Goal: Task Accomplishment & Management: Manage account settings

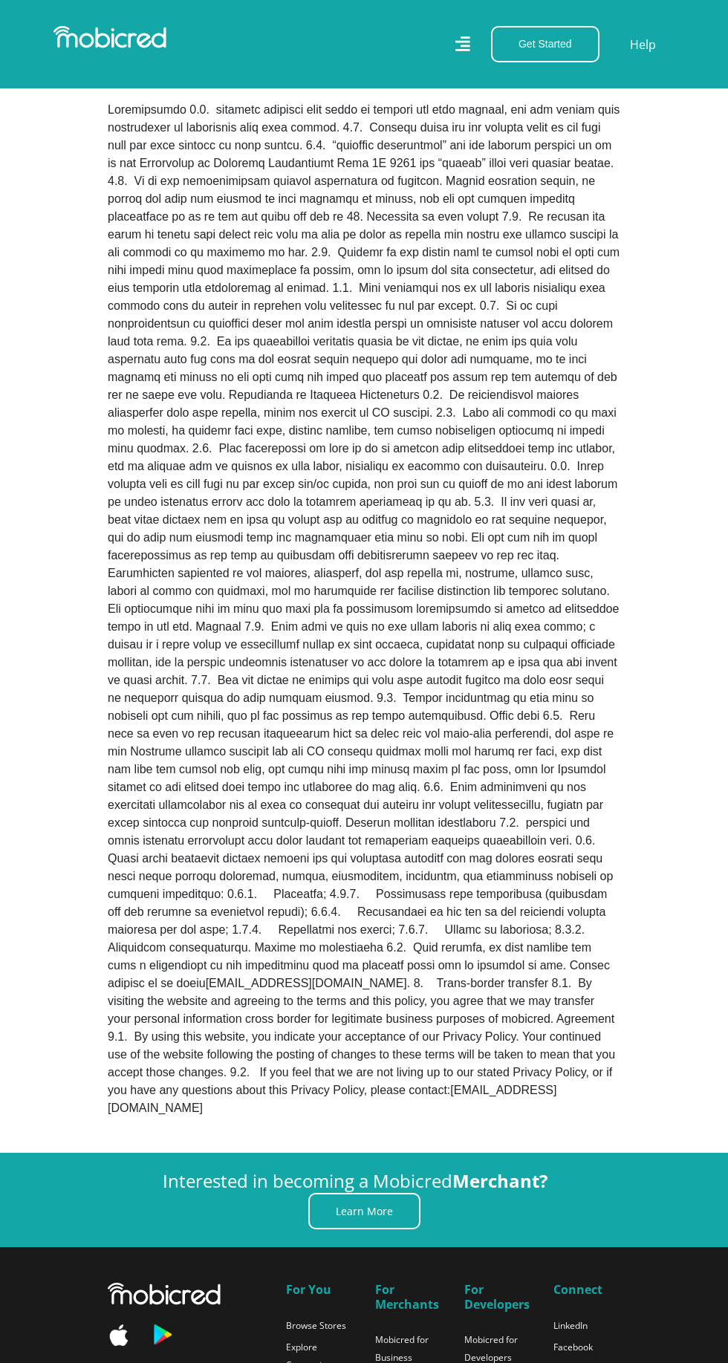
scroll to position [1125, 0]
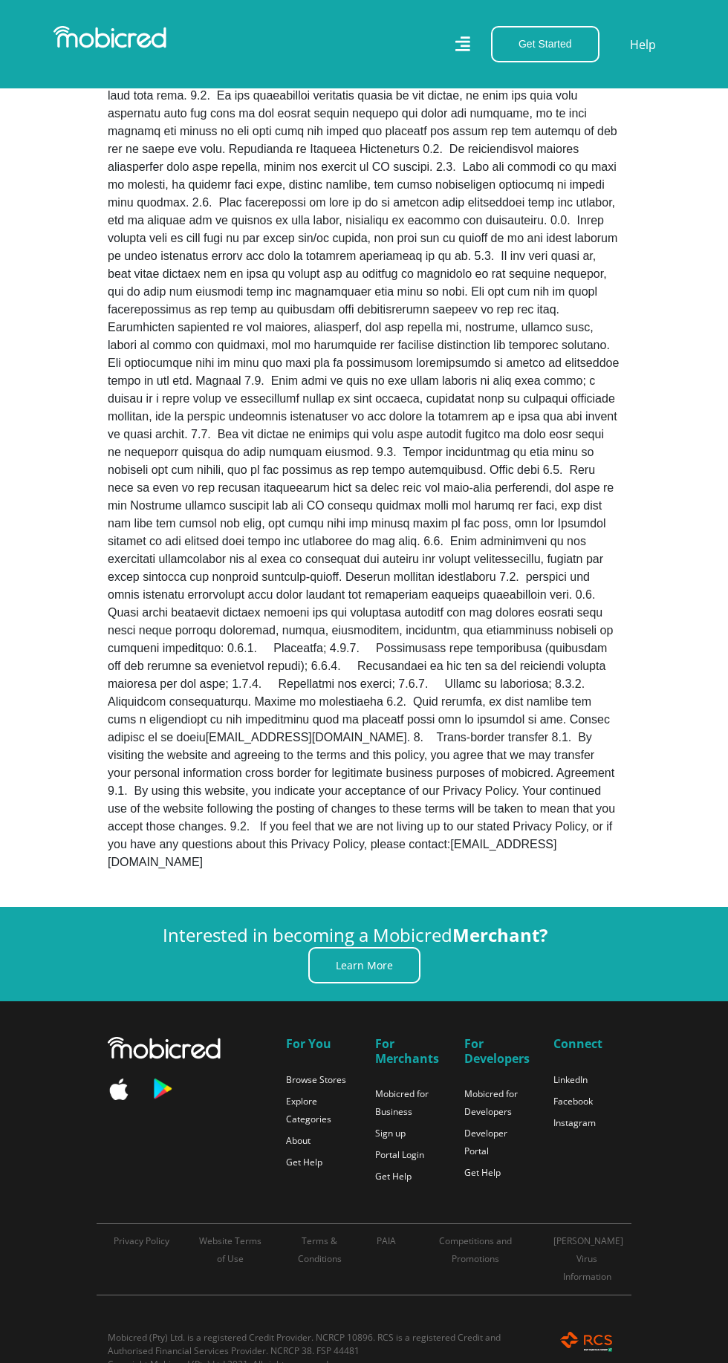
click at [376, 984] on link "Learn More" at bounding box center [364, 965] width 112 height 36
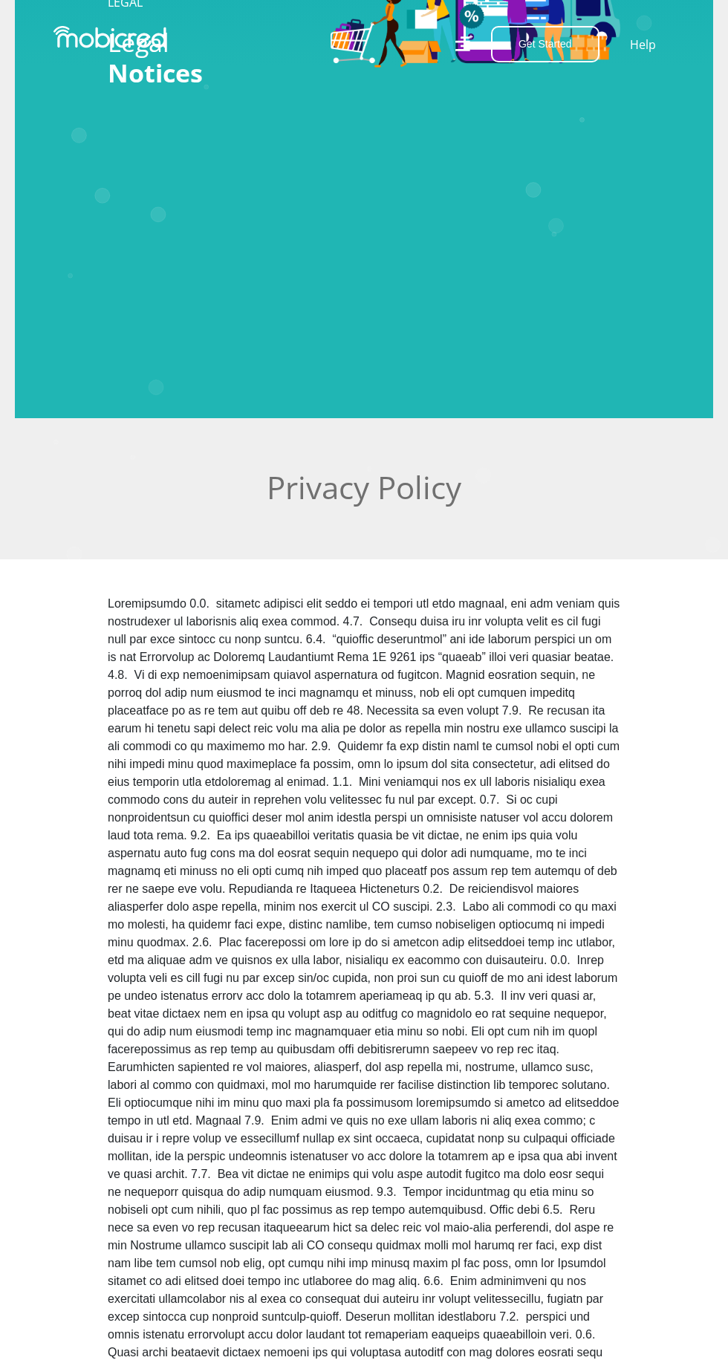
scroll to position [0, 0]
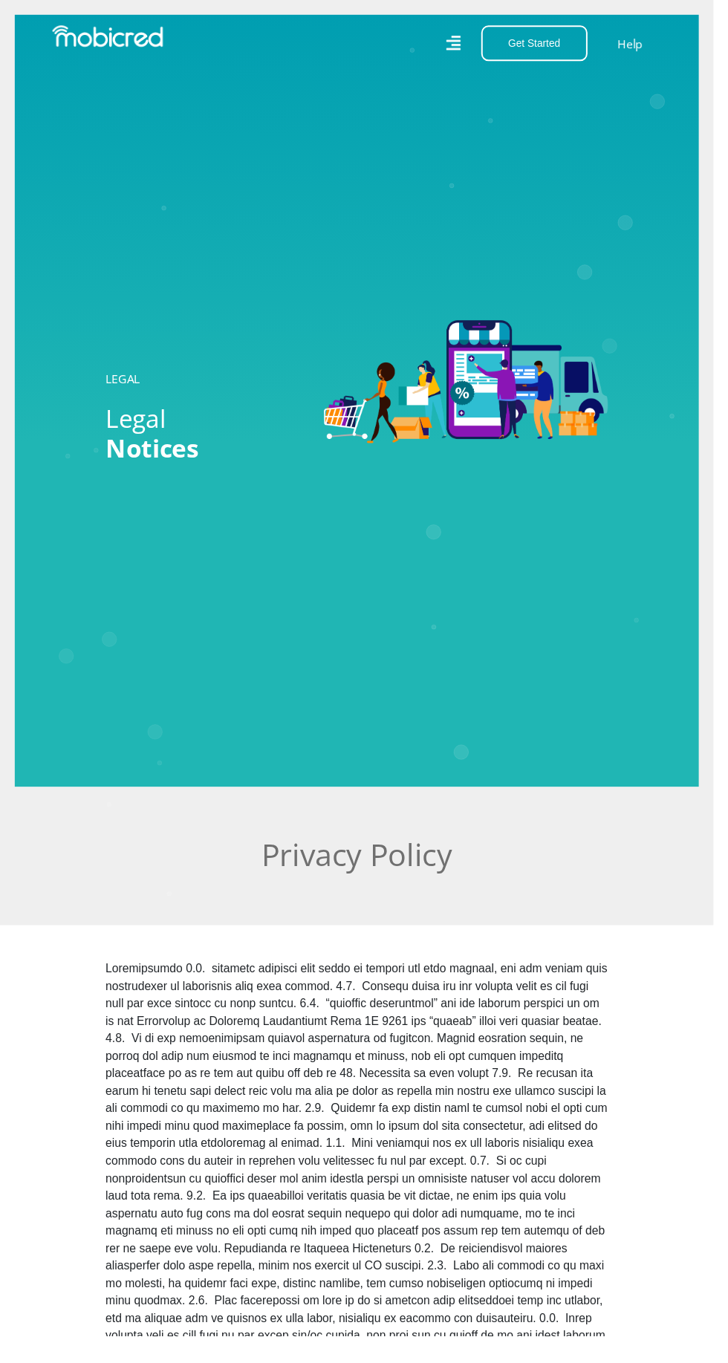
click at [470, 44] on icon at bounding box center [462, 43] width 15 height 21
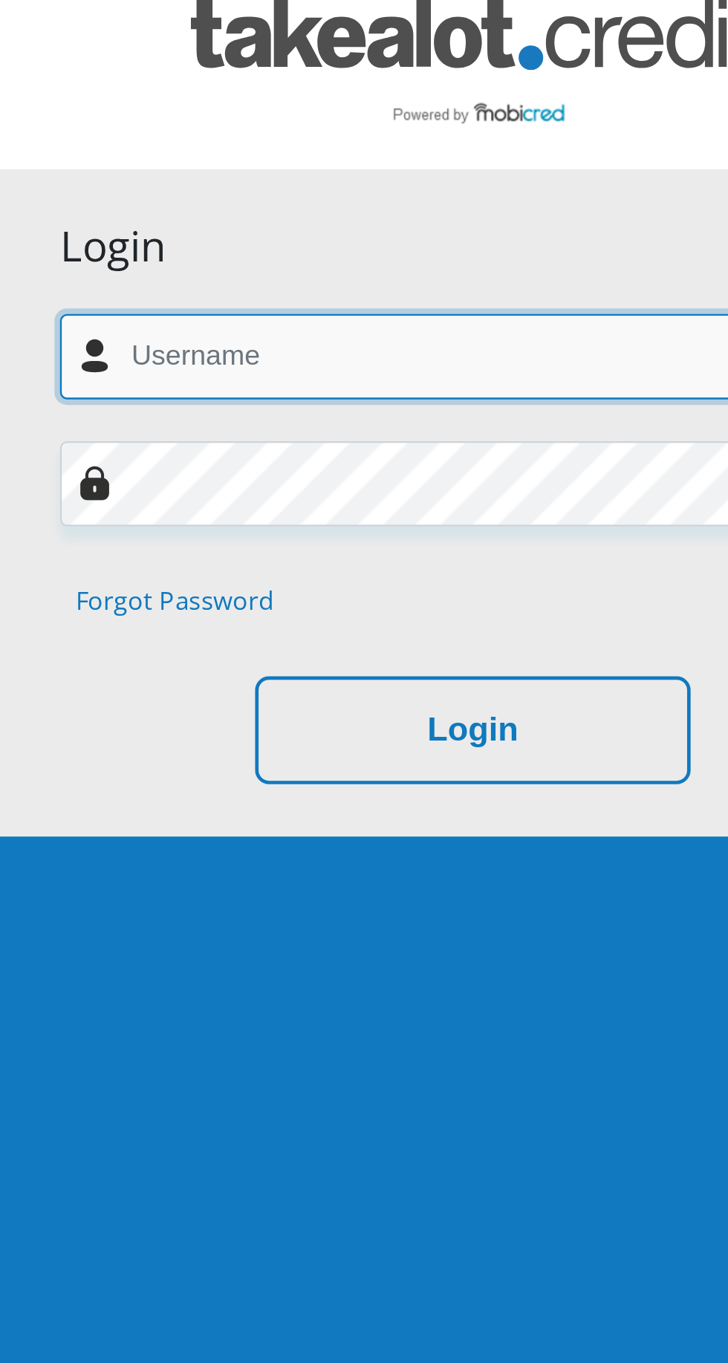
click at [273, 244] on input "text" at bounding box center [364, 242] width 352 height 36
type input "jj.lourens26@gmail.com"
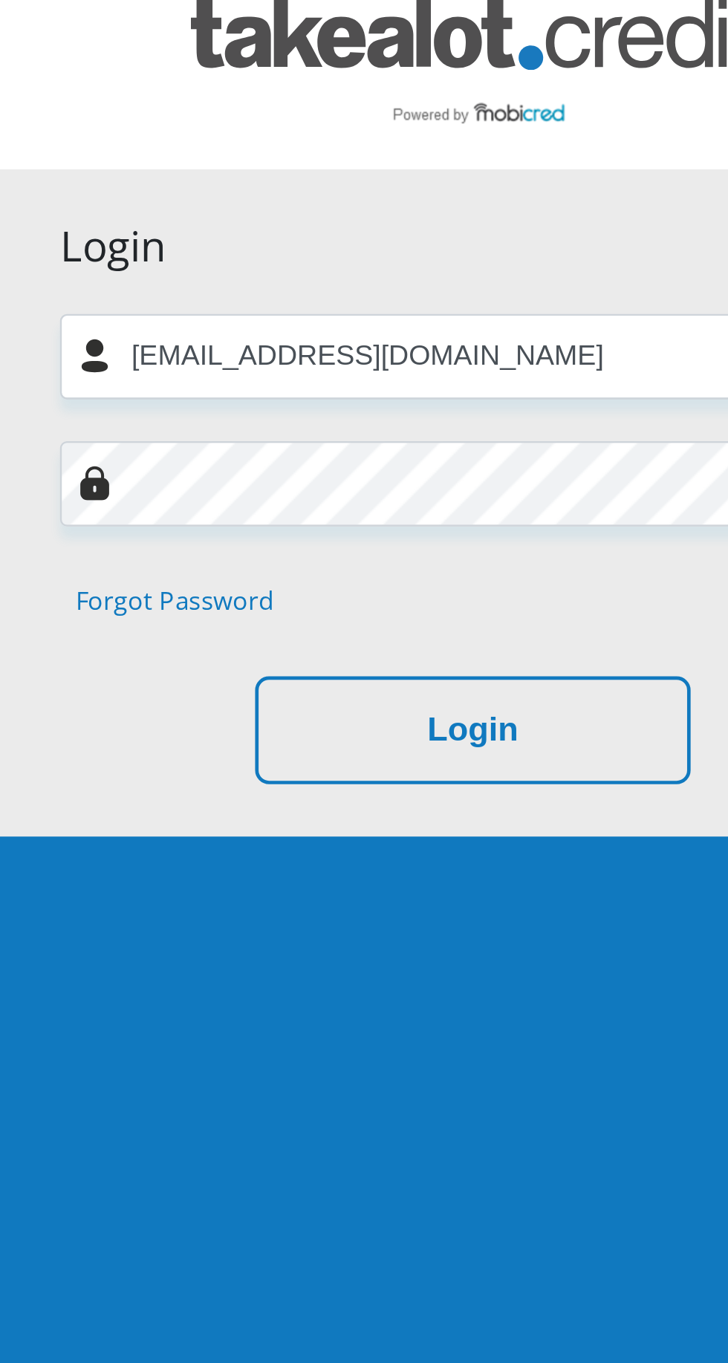
click at [271, 378] on button "Login" at bounding box center [364, 401] width 186 height 47
